Goal: Transaction & Acquisition: Purchase product/service

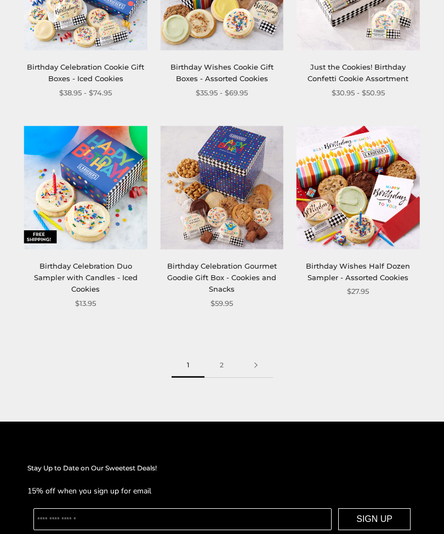
scroll to position [1486, 0]
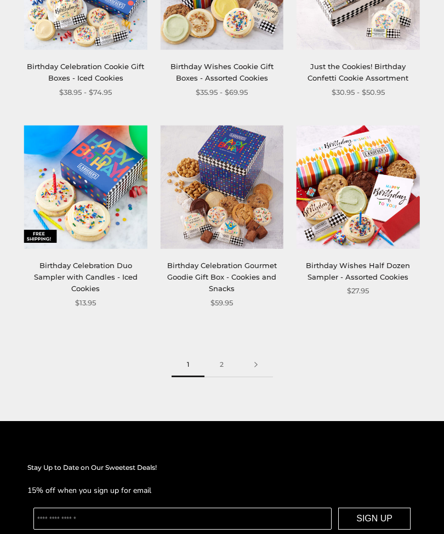
click at [228, 357] on link "2" at bounding box center [222, 365] width 35 height 25
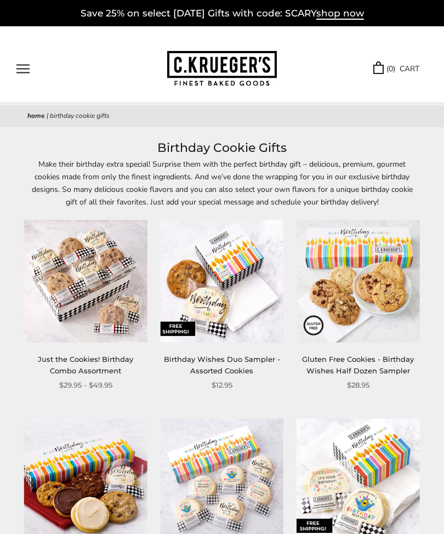
click at [362, 12] on span "shop now" at bounding box center [340, 14] width 48 height 12
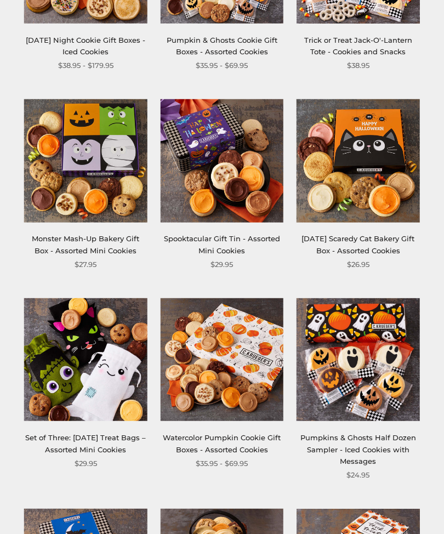
scroll to position [482, 0]
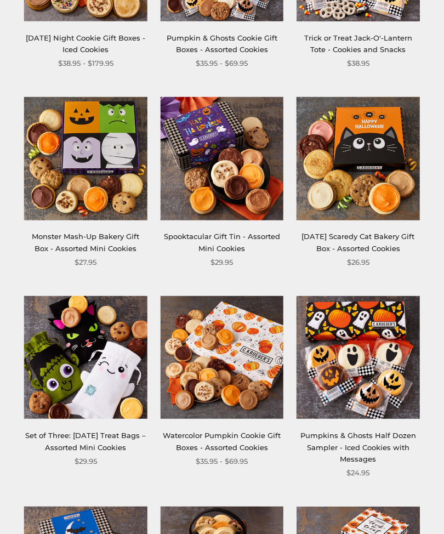
click at [254, 168] on img at bounding box center [222, 159] width 123 height 123
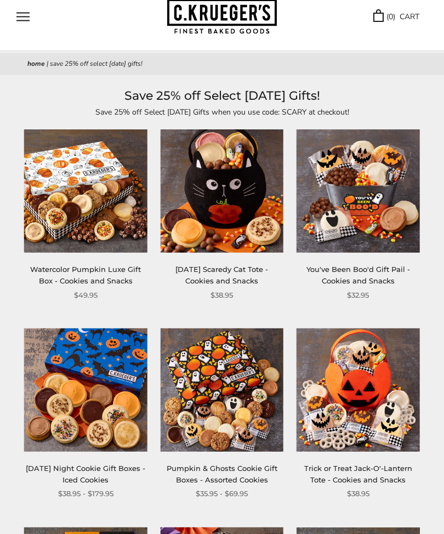
scroll to position [0, 0]
